Goal: Transaction & Acquisition: Subscribe to service/newsletter

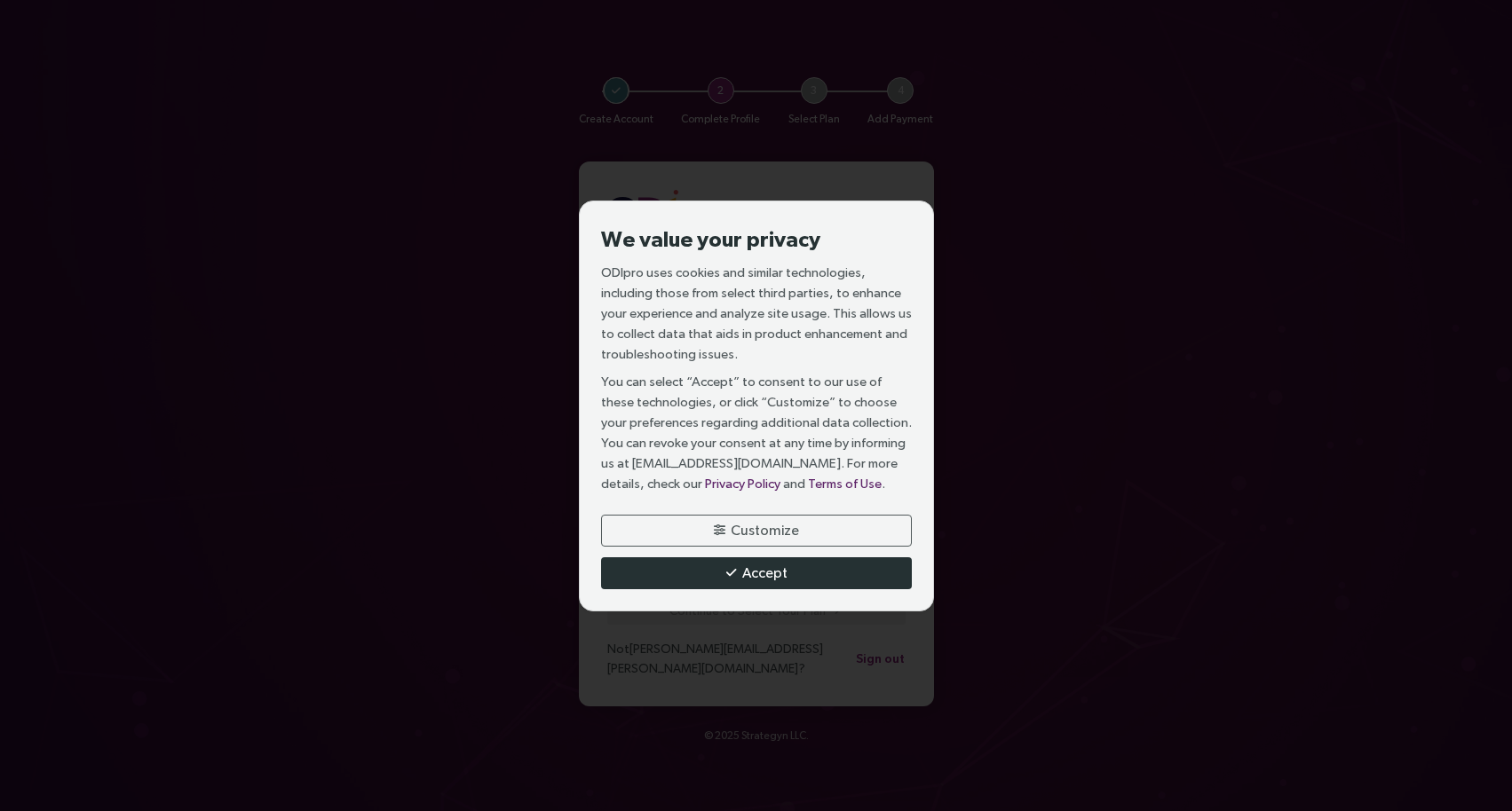
click at [808, 582] on button "Accept" at bounding box center [757, 572] width 311 height 32
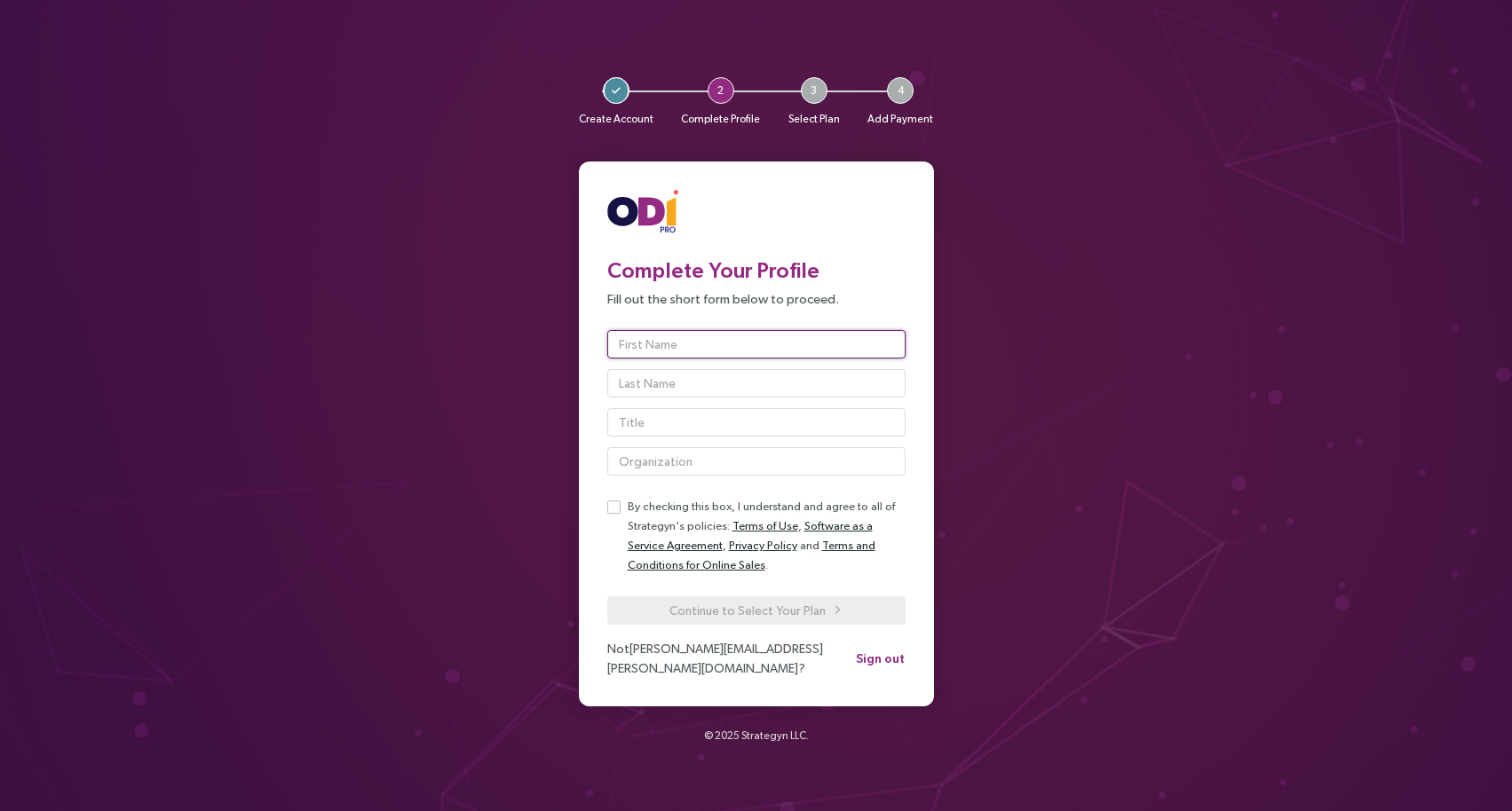
click at [657, 351] on input "text" at bounding box center [756, 344] width 298 height 28
type input "Vince"
type input "Baarson"
type input "D"
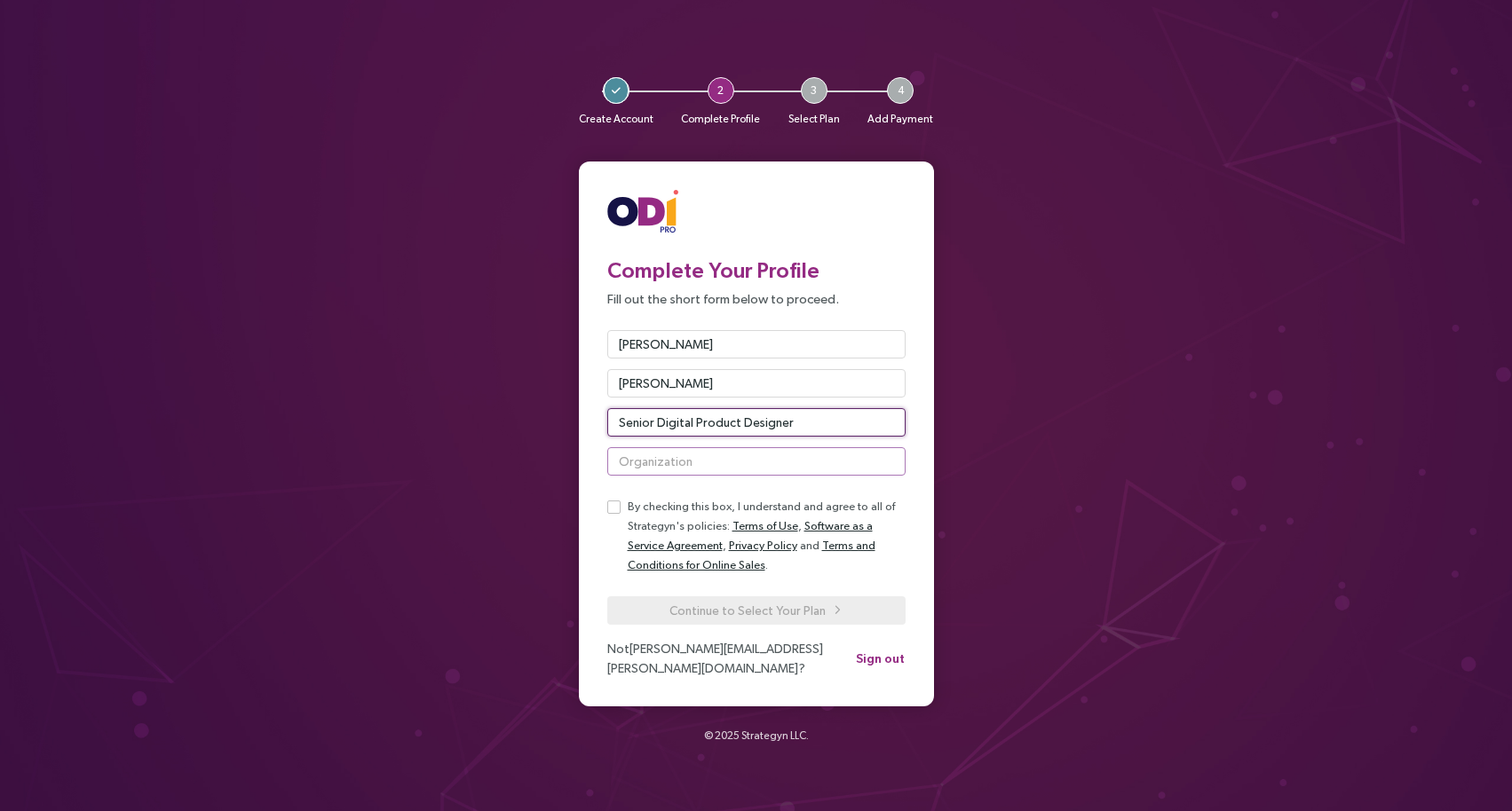
type input "Senior Digital Product Designer"
click at [669, 468] on input "text" at bounding box center [756, 461] width 298 height 28
type input "Banner Health"
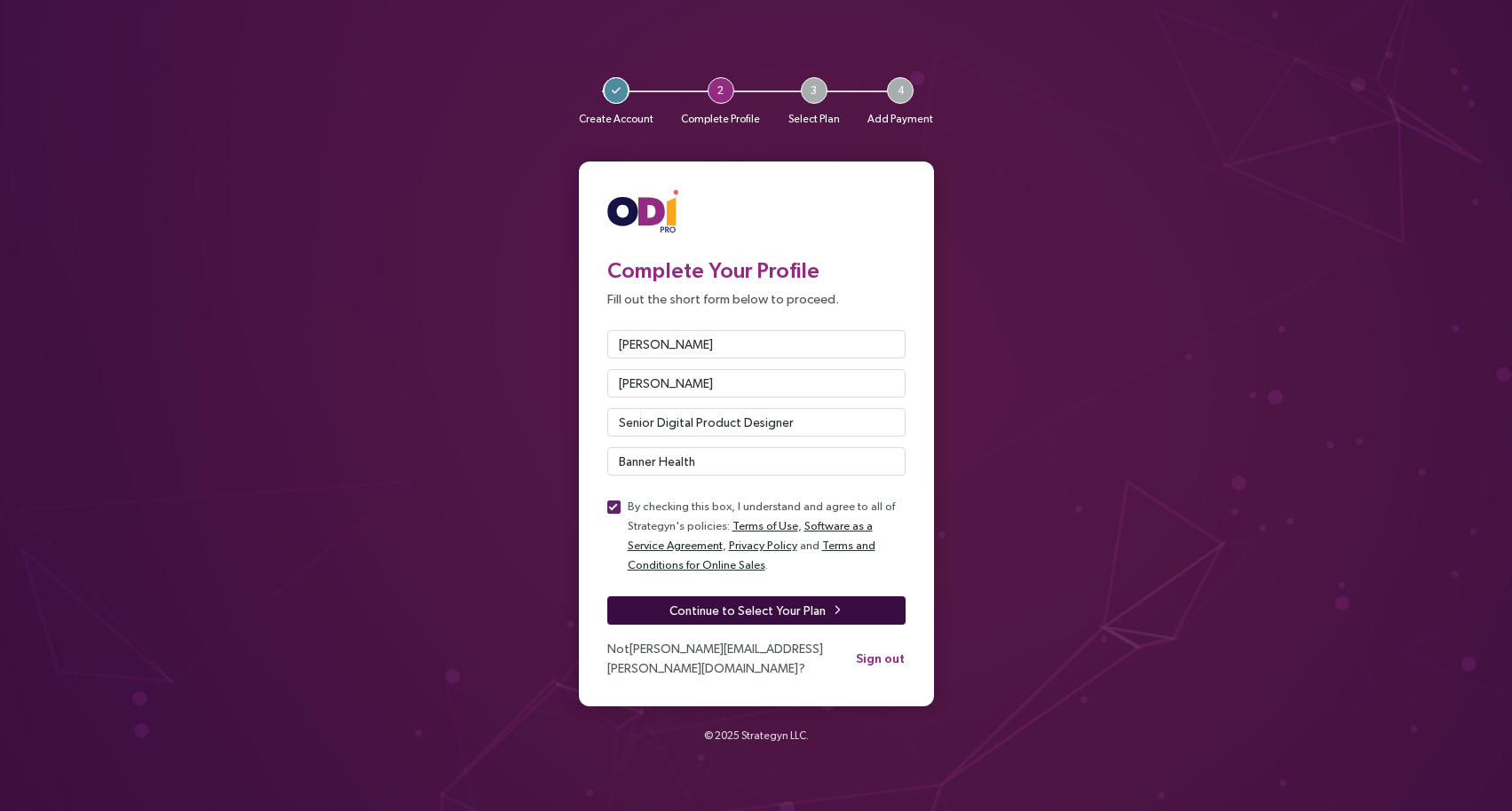
click at [687, 617] on span "Continue to Select Your Plan" at bounding box center [747, 611] width 156 height 20
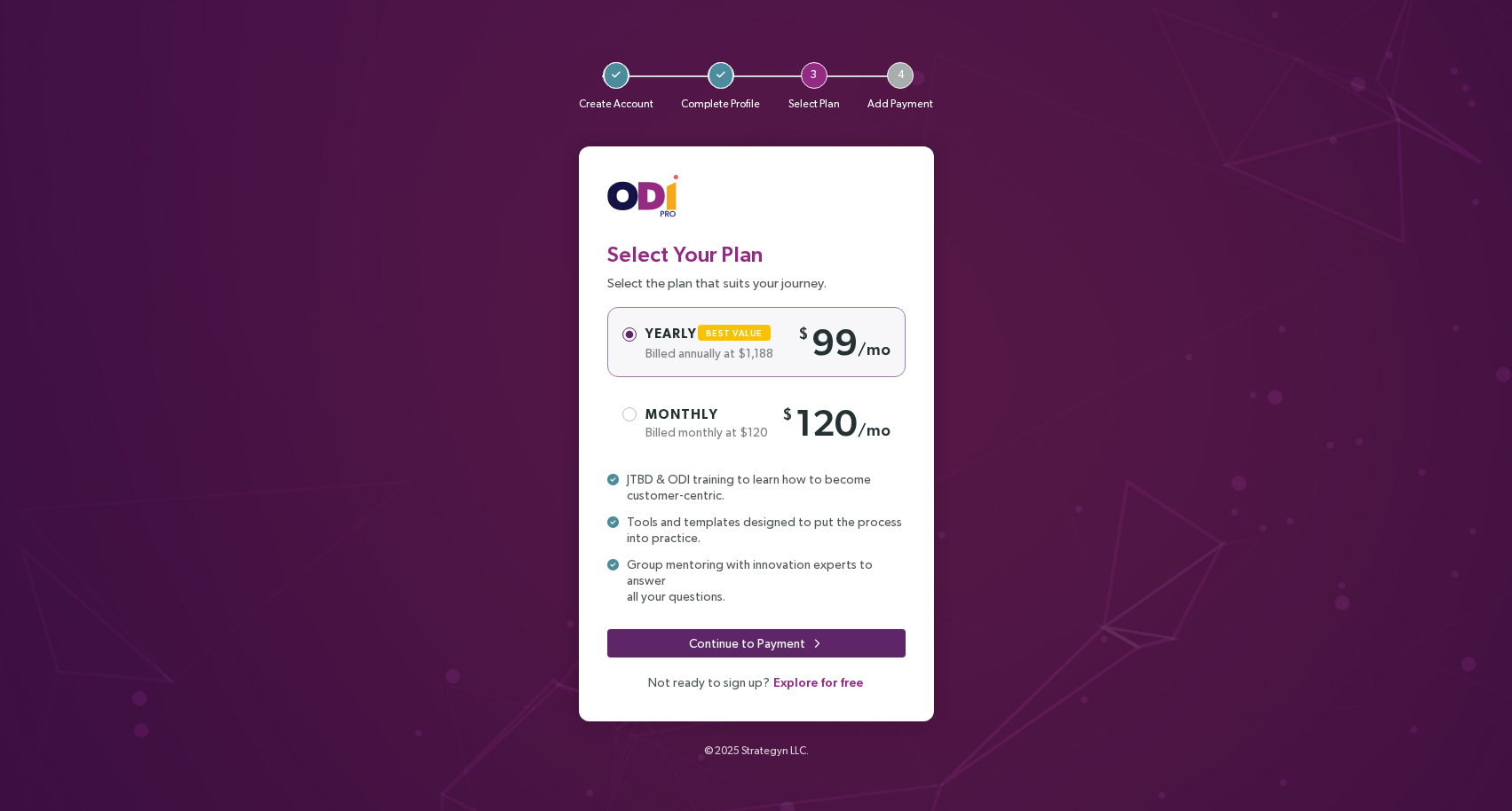
click at [716, 451] on label "Monthly Billed monthly at $120 $ 120 /mo" at bounding box center [756, 423] width 298 height 71
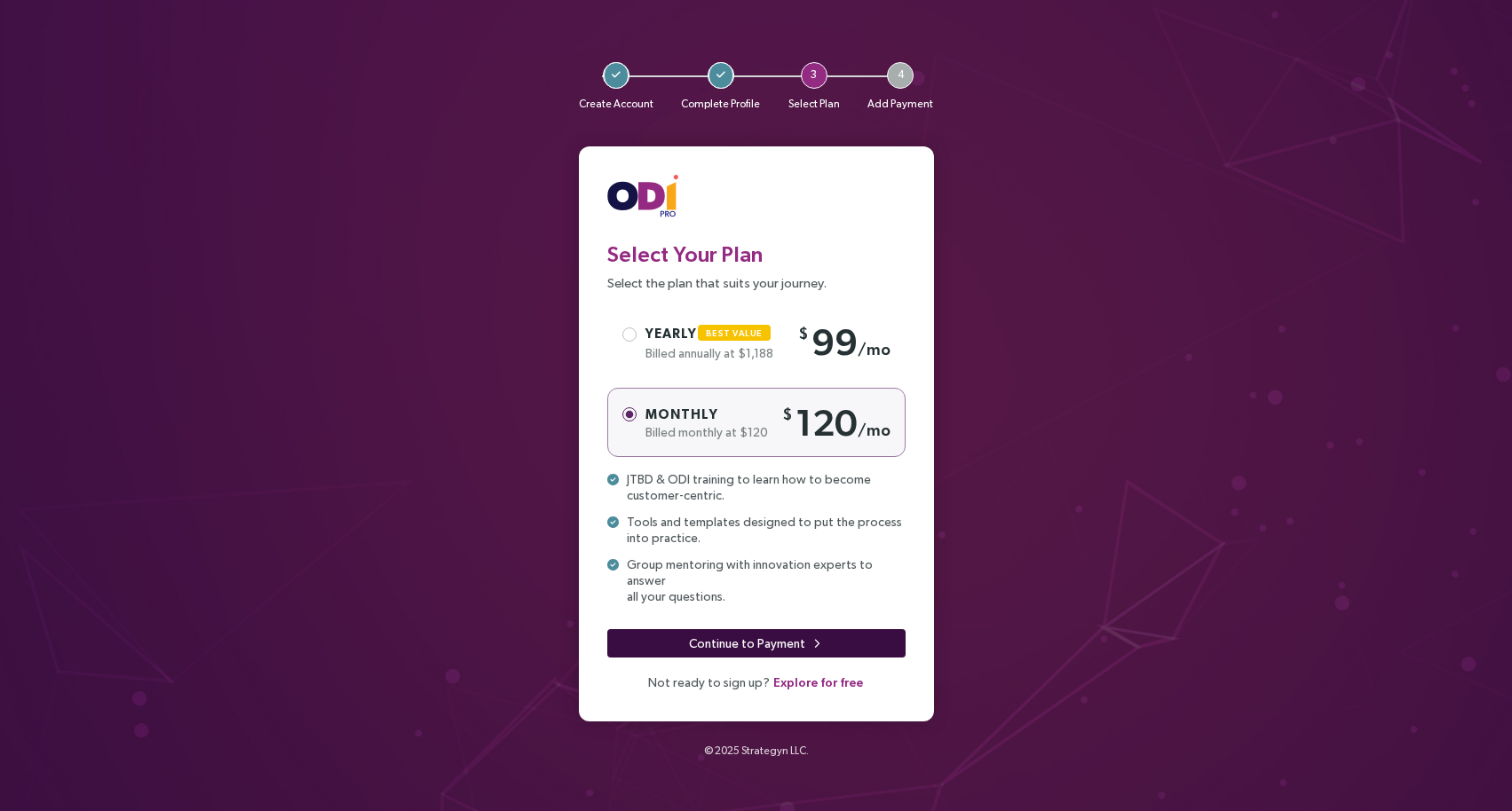
click at [716, 634] on span "Continue to Payment" at bounding box center [747, 644] width 117 height 20
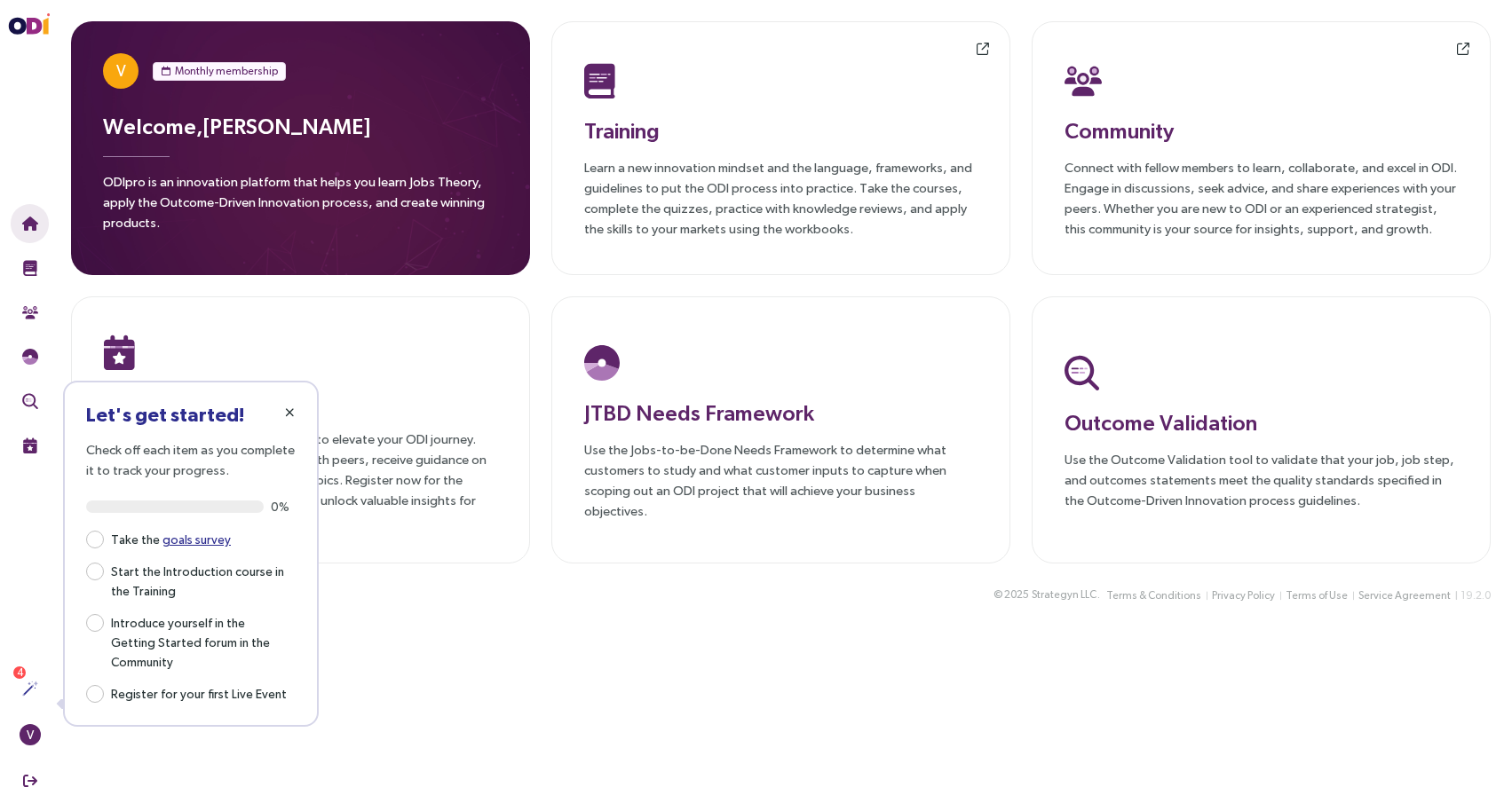
click at [288, 416] on icon "button" at bounding box center [289, 413] width 10 height 13
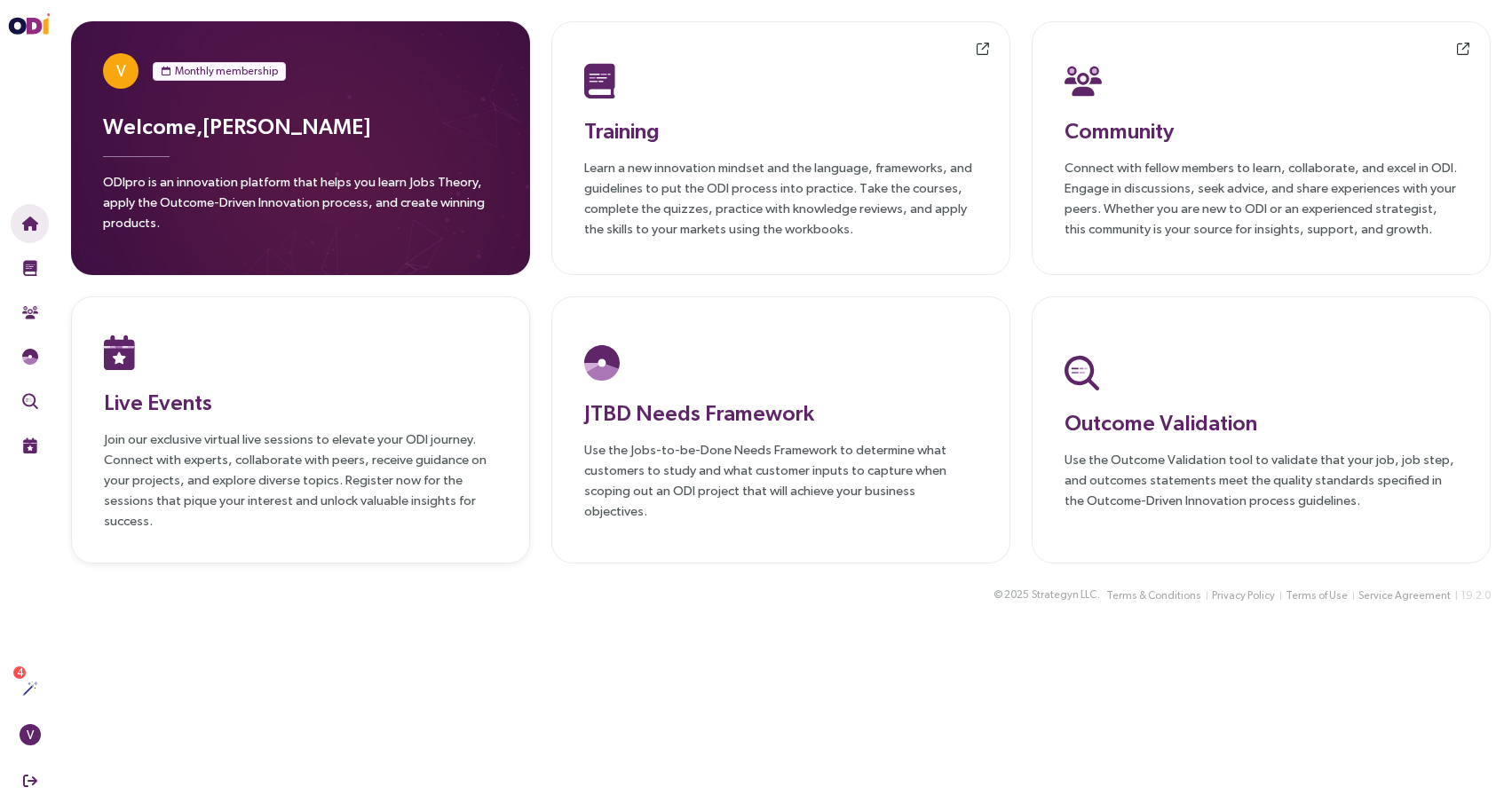
click at [334, 504] on p "Join our exclusive virtual live sessions to elevate your ODI journey. Connect w…" at bounding box center [300, 479] width 393 height 102
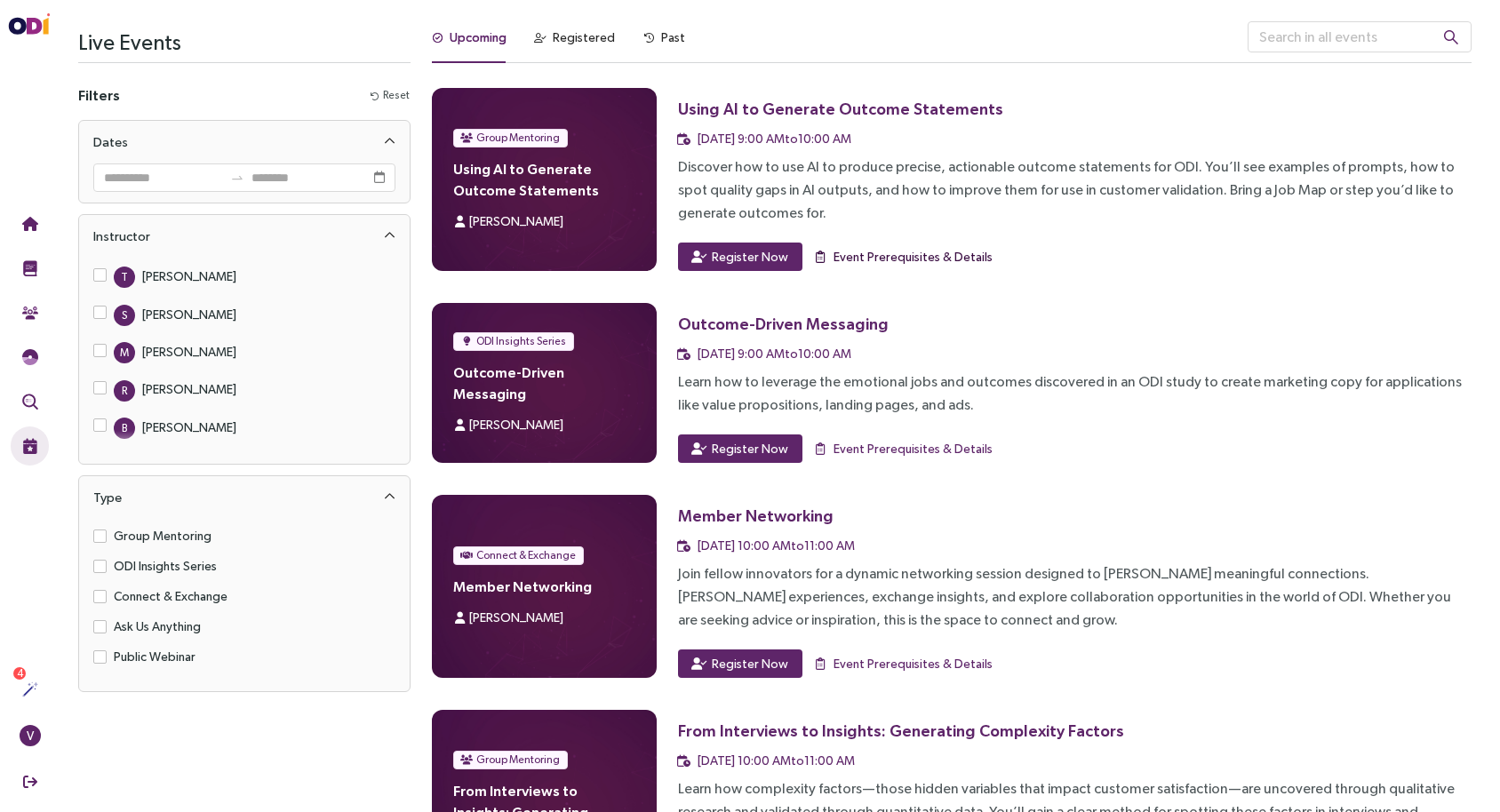
click at [890, 263] on span "Event Prerequisites & Details" at bounding box center [913, 257] width 159 height 20
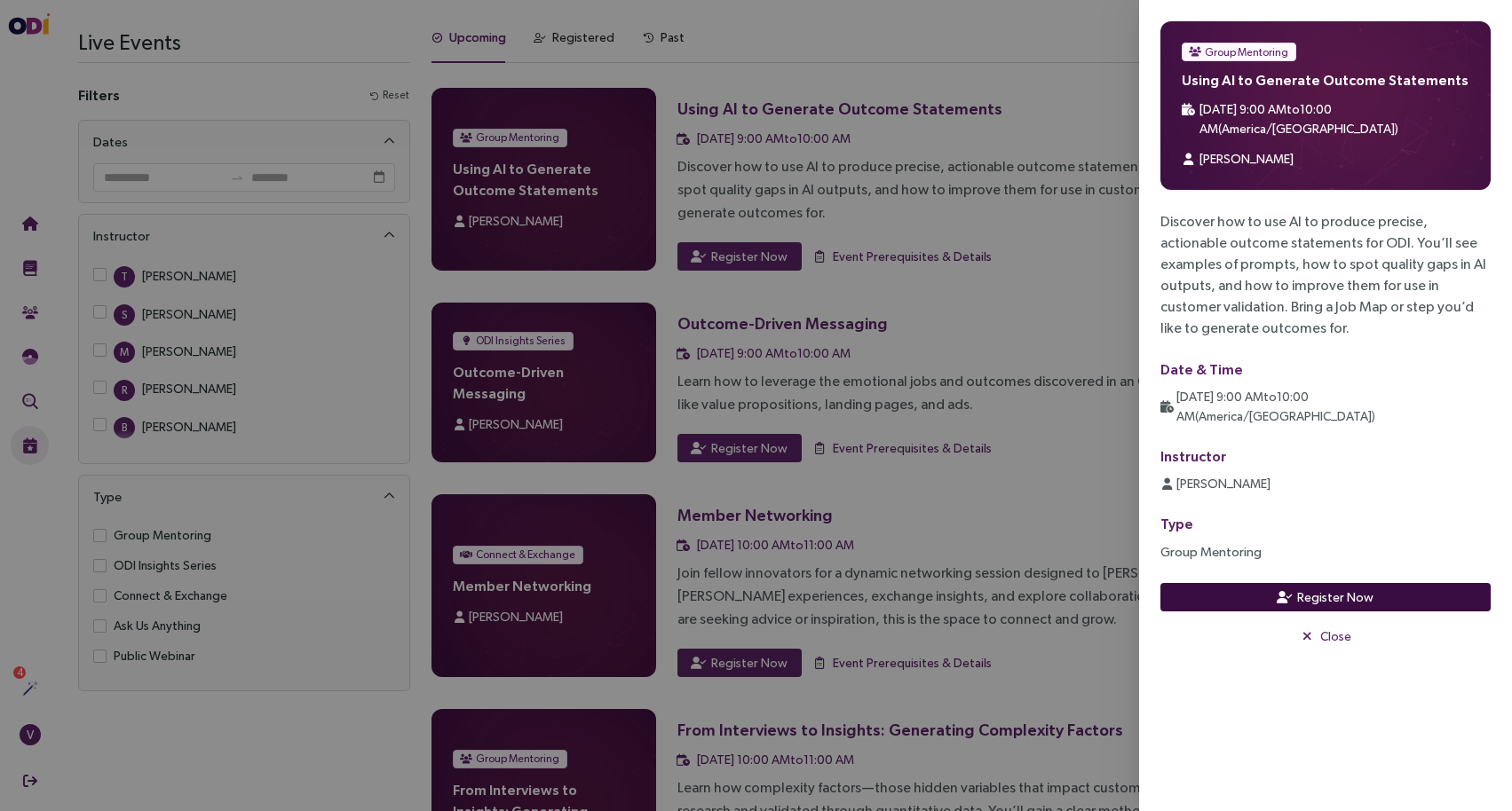
click at [1296, 583] on button "Register Now" at bounding box center [1325, 597] width 330 height 28
click at [982, 231] on div at bounding box center [756, 405] width 1512 height 811
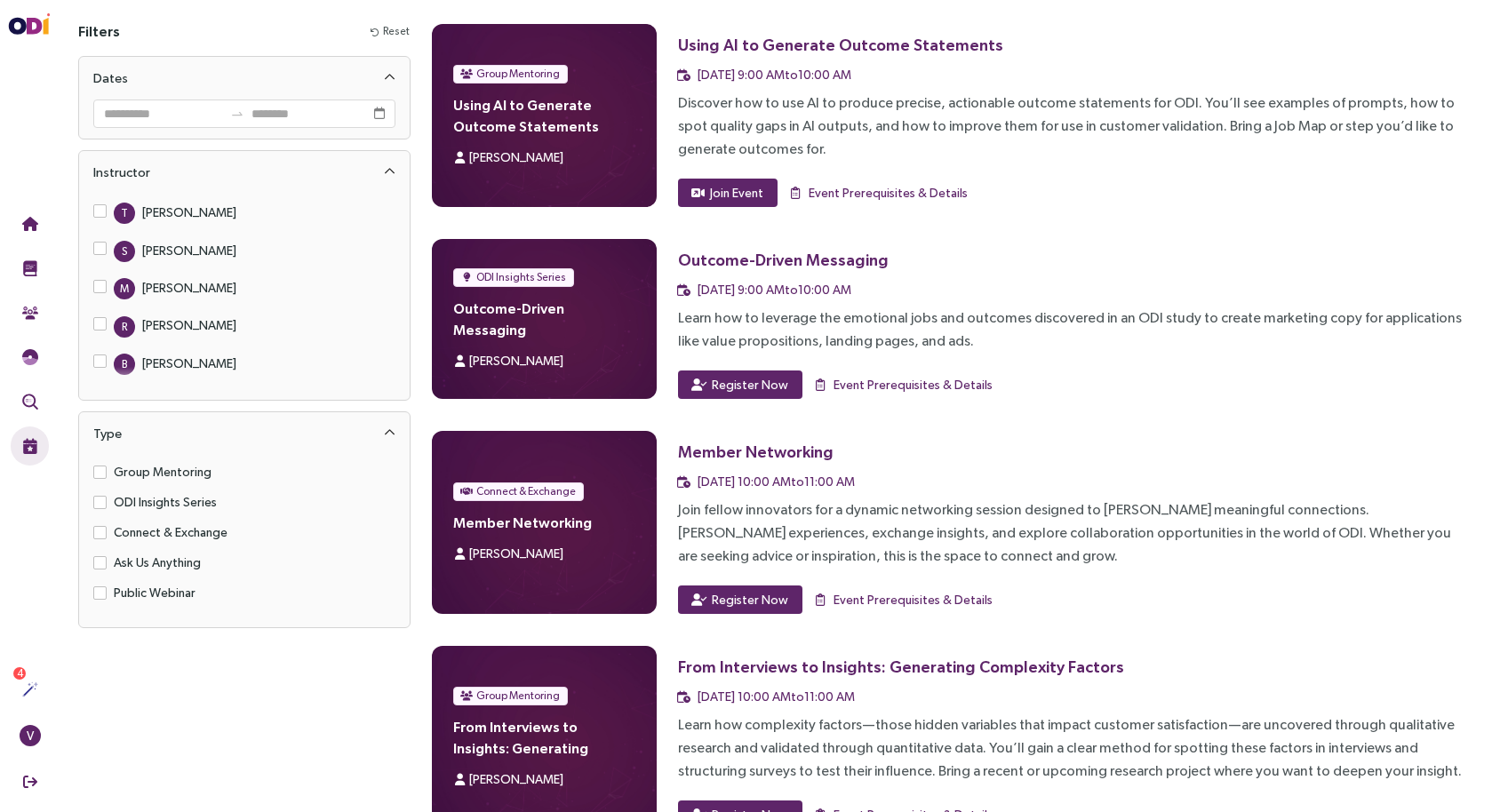
scroll to position [43, 0]
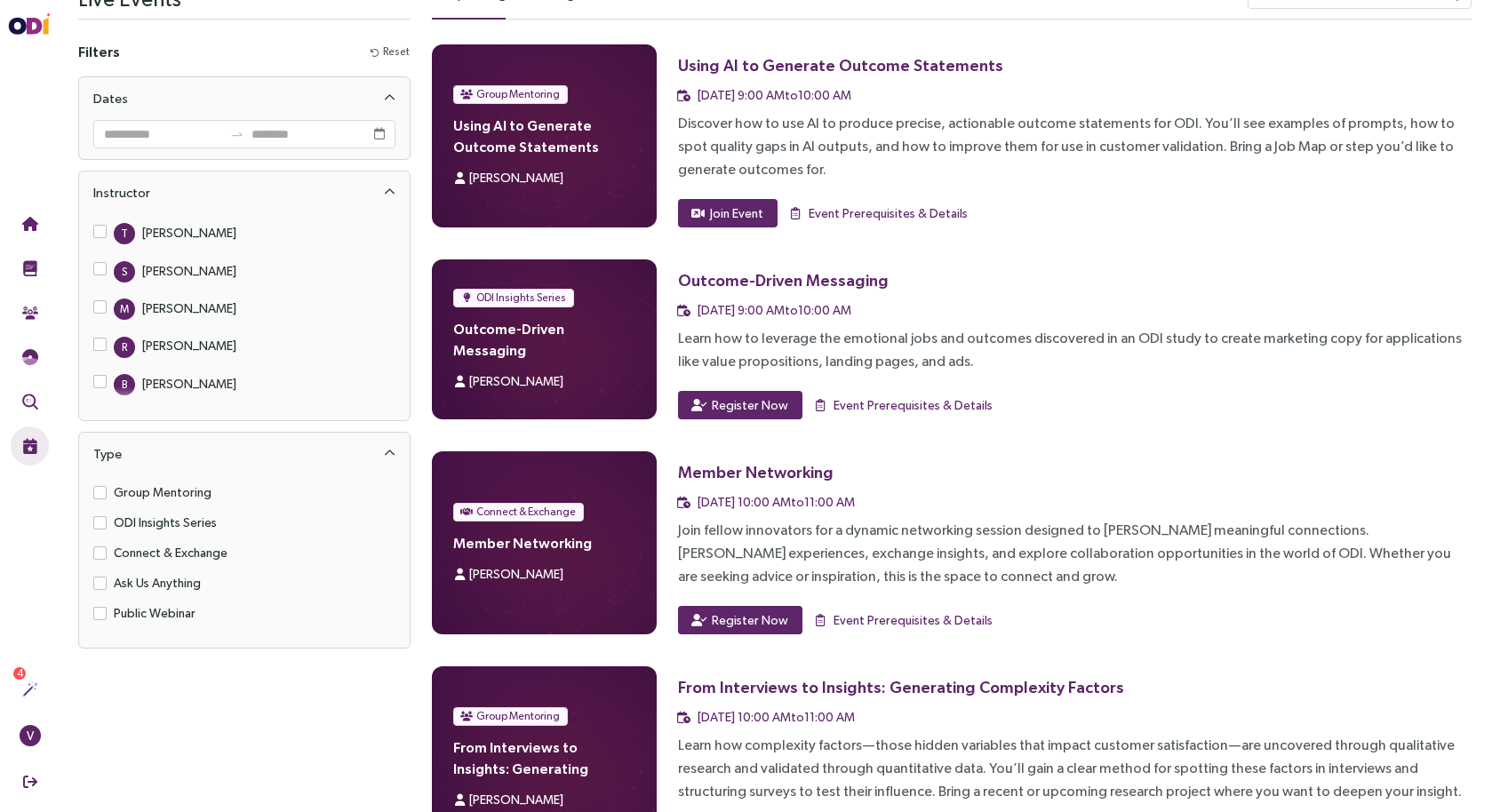
click at [1170, 458] on div "Member Networking Nov 12, 10:00 AM to 11:00 AM" at bounding box center [1075, 482] width 794 height 61
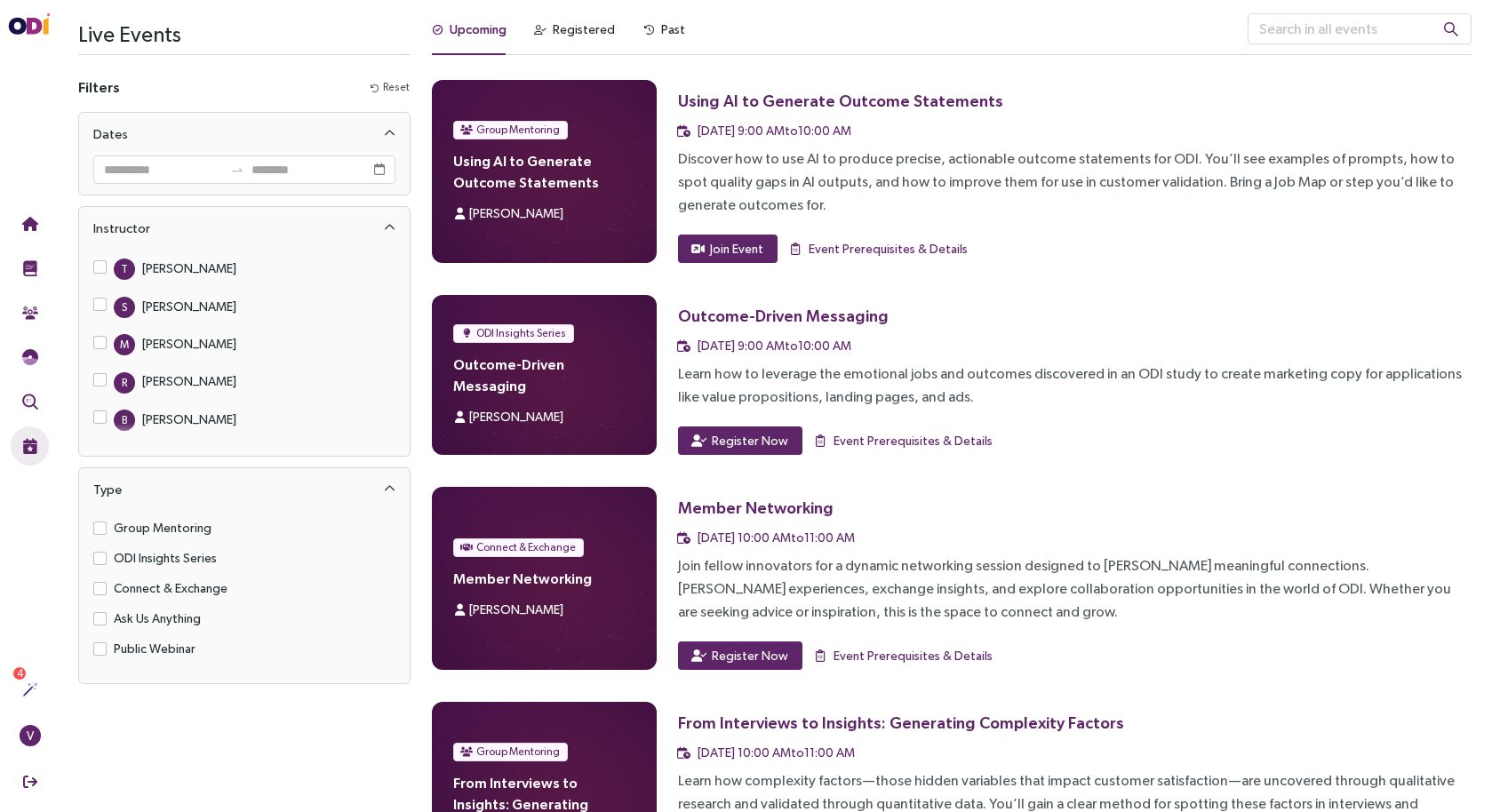
scroll to position [0, 0]
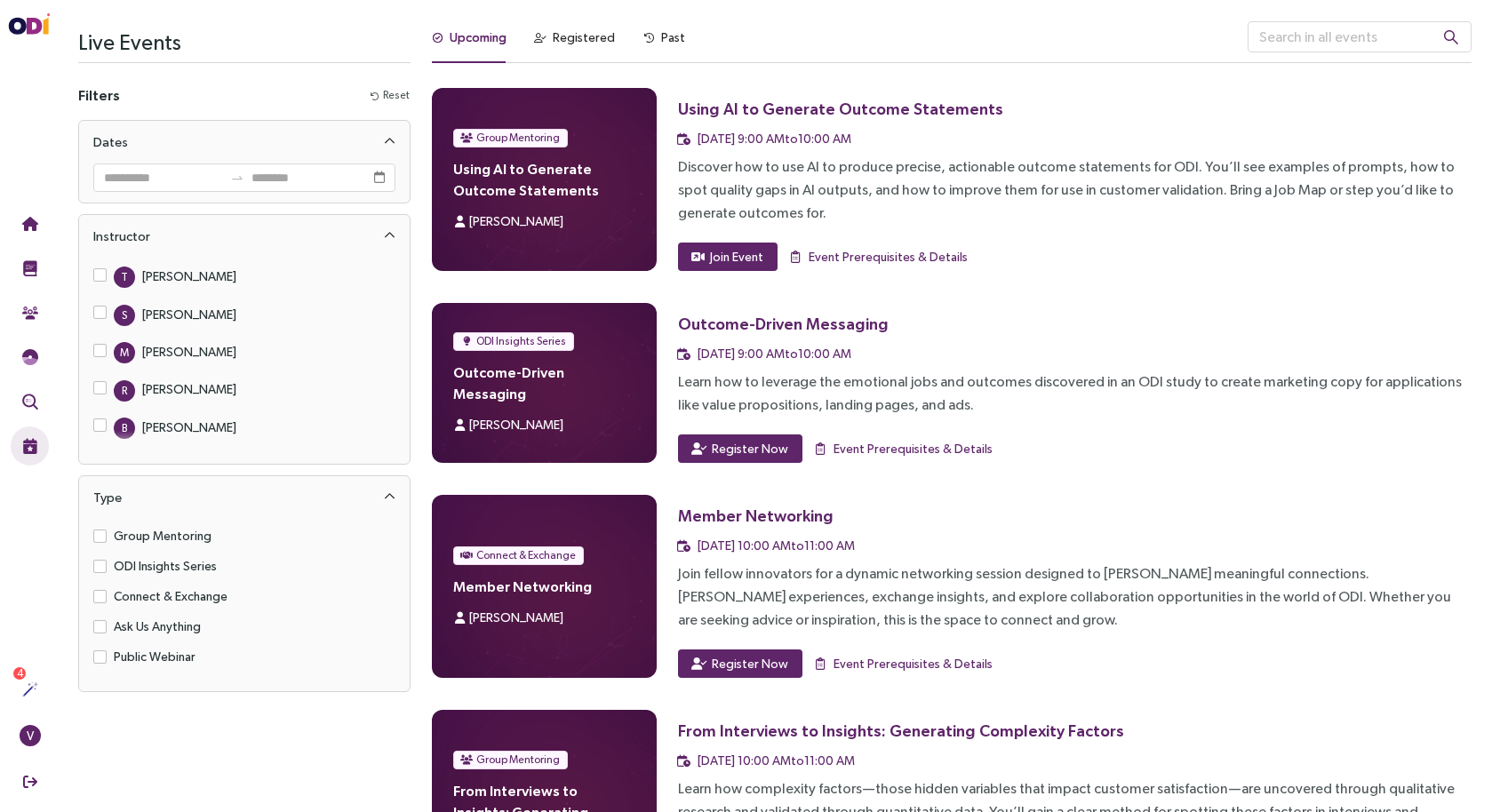
click at [1170, 460] on div "Register Now Event Prerequisites & Details" at bounding box center [1075, 448] width 794 height 28
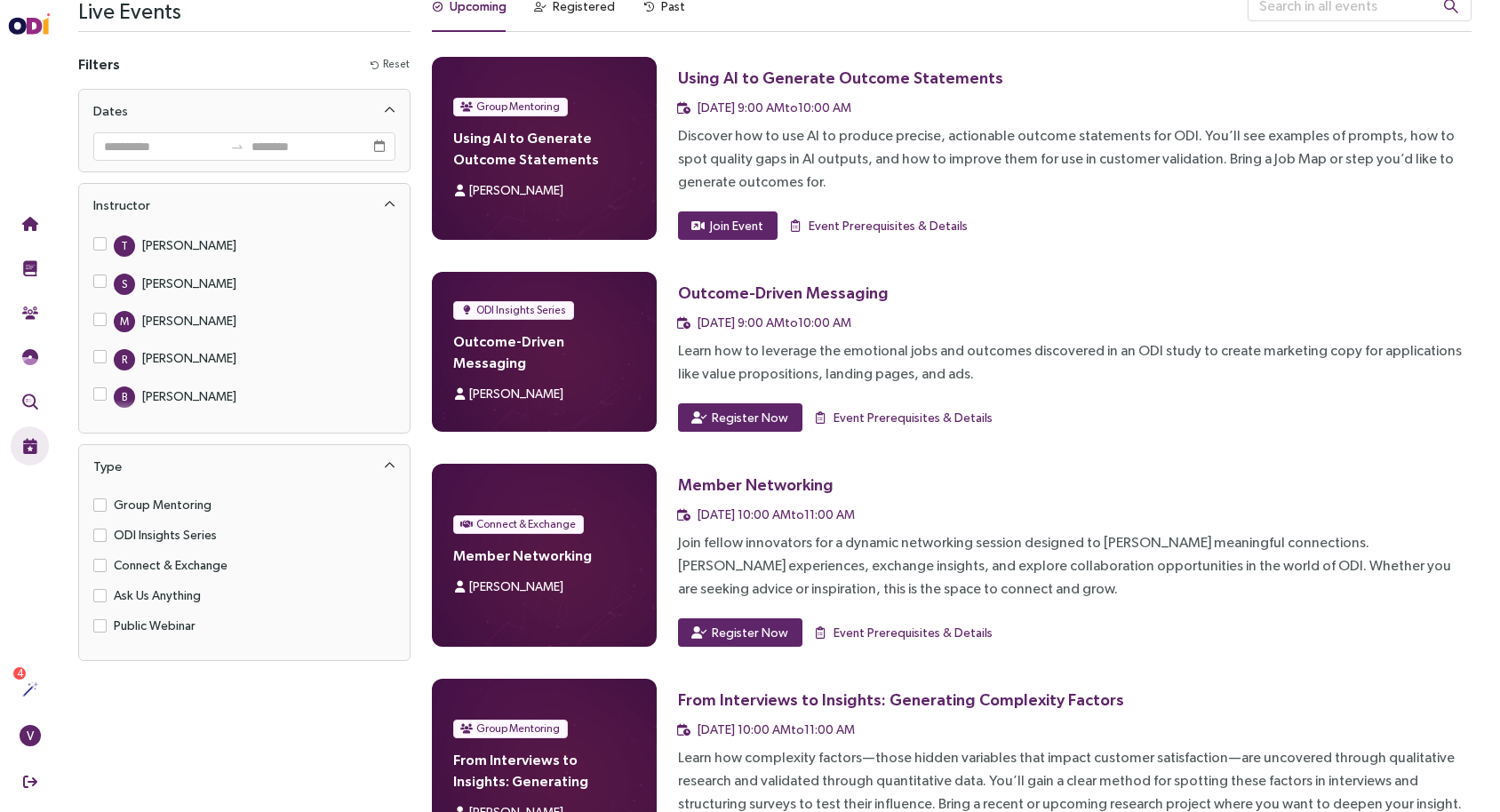
scroll to position [31, 0]
click at [753, 408] on span "Register Now" at bounding box center [750, 418] width 76 height 20
